Goal: Navigation & Orientation: Find specific page/section

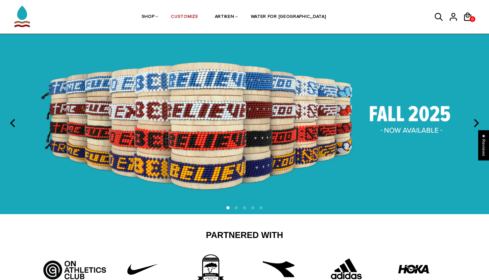
scroll to position [19, 0]
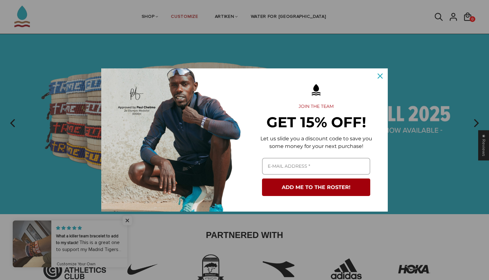
click at [378, 78] on icon "close icon" at bounding box center [379, 75] width 5 height 5
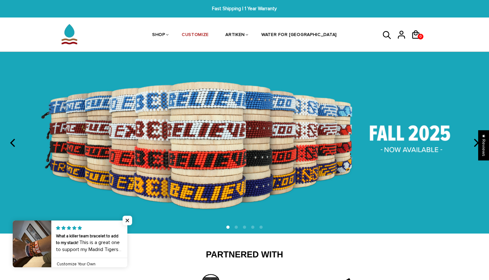
scroll to position [0, 0]
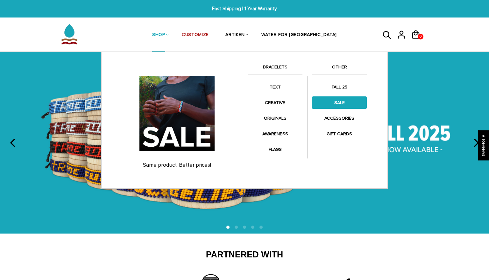
click at [320, 102] on link "SALE" at bounding box center [339, 102] width 55 height 12
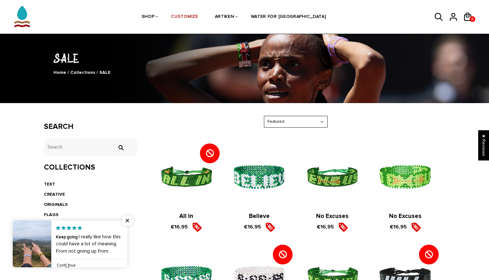
scroll to position [39, 0]
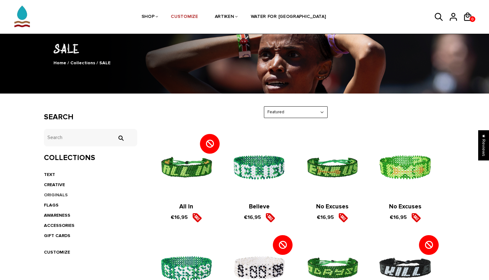
click at [52, 196] on link "ORIGINALS" at bounding box center [56, 194] width 24 height 5
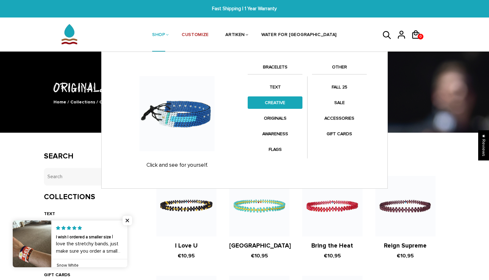
click at [266, 98] on link "CREATIVE" at bounding box center [274, 102] width 55 height 12
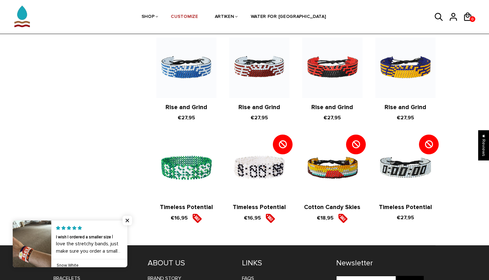
scroll to position [660, 0]
